Goal: Navigation & Orientation: Understand site structure

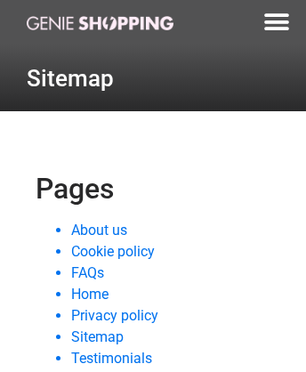
click at [90, 294] on link "Home" at bounding box center [89, 294] width 37 height 17
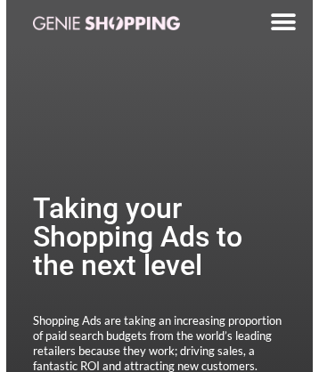
scroll to position [3987, 0]
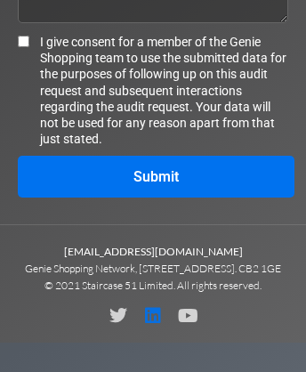
click at [153, 325] on icon at bounding box center [153, 316] width 18 height 18
click at [192, 325] on icon at bounding box center [188, 316] width 18 height 18
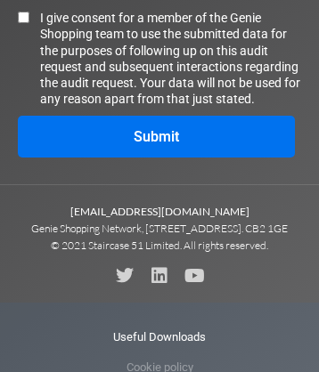
click at [159, 357] on span "Cookie policy" at bounding box center [159, 368] width 67 height 30
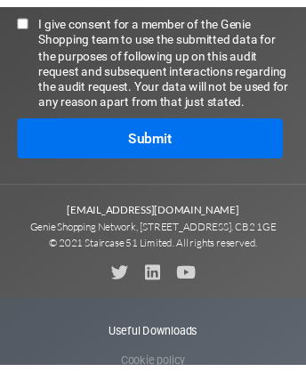
scroll to position [4071, 0]
